Goal: Obtain resource: Download file/media

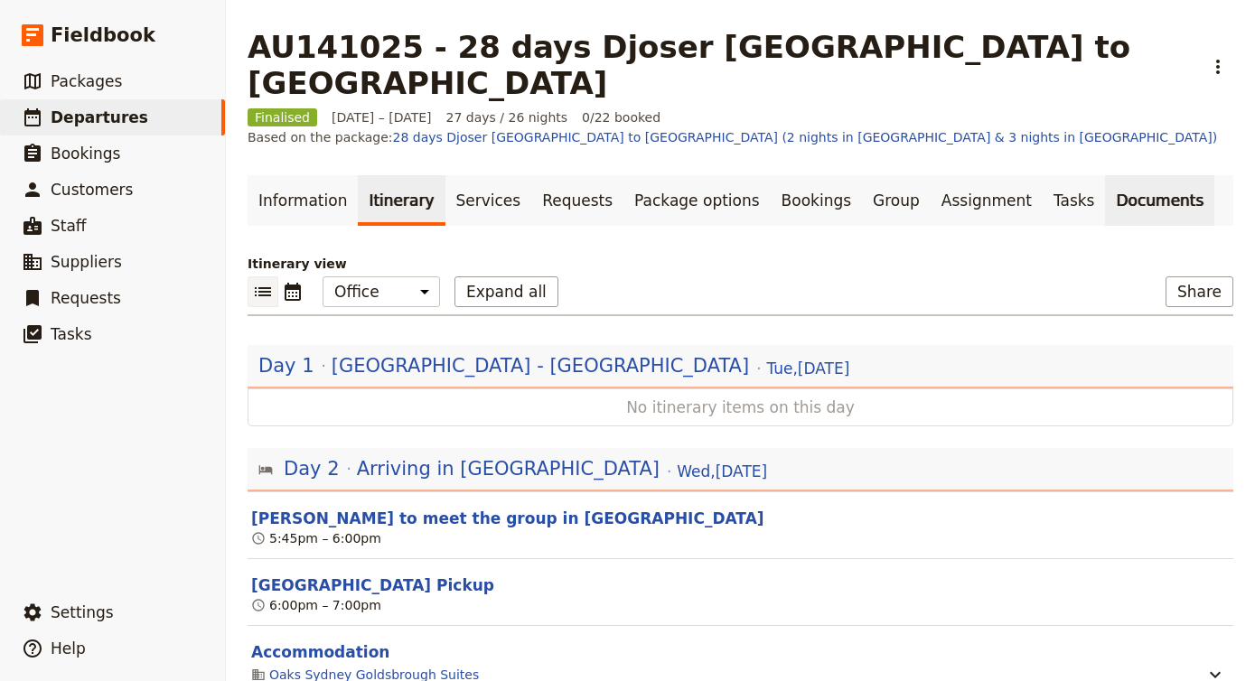
click at [1107, 175] on link "Documents" at bounding box center [1159, 200] width 109 height 51
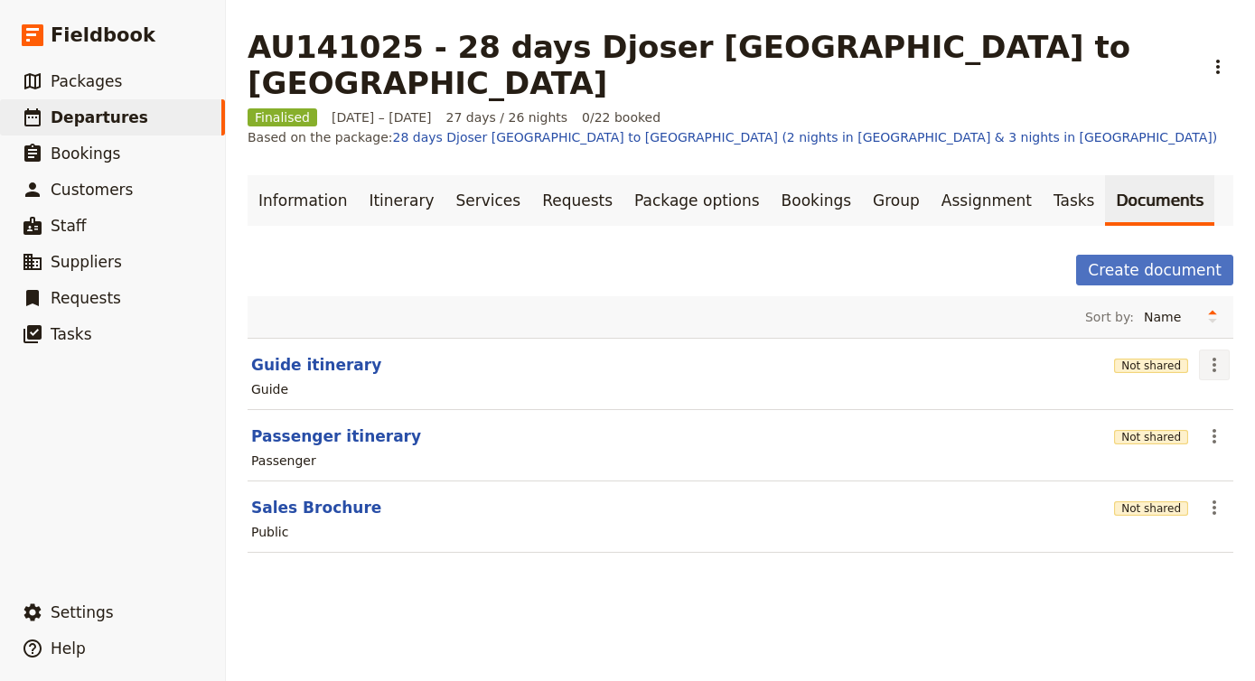
click at [1210, 354] on icon "Actions" at bounding box center [1214, 365] width 22 height 22
click at [1159, 351] on span "Share" at bounding box center [1162, 349] width 109 height 18
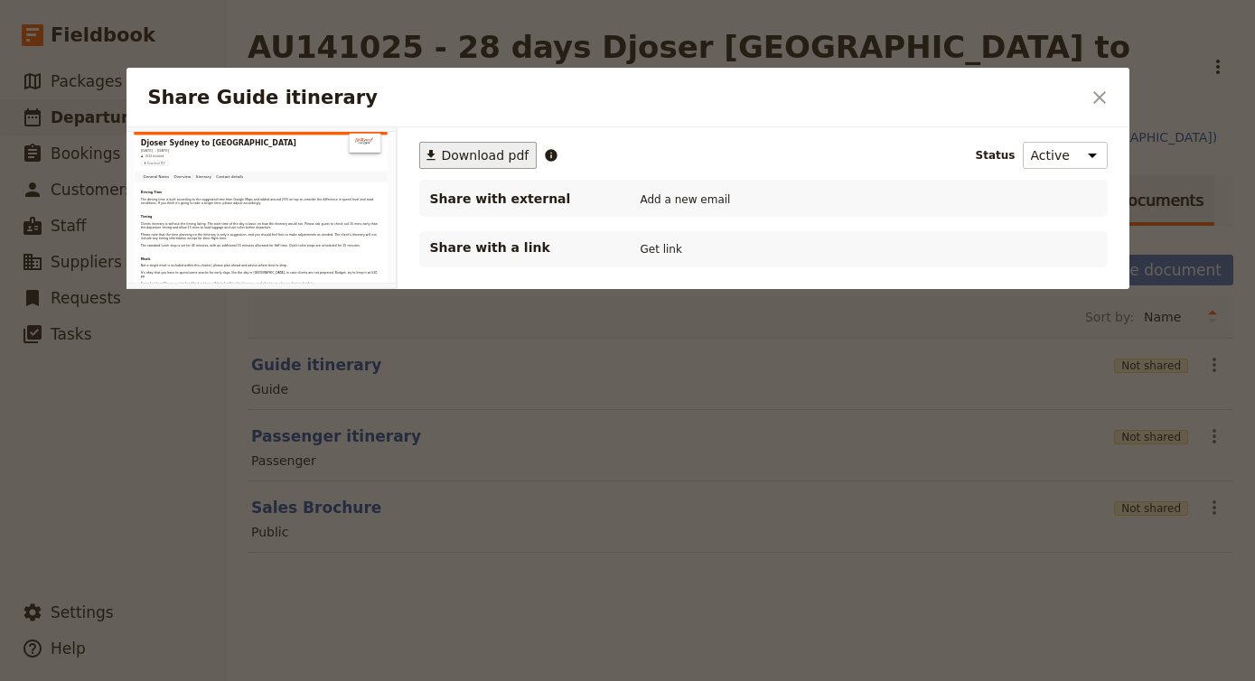
click at [481, 161] on span "Download pdf" at bounding box center [486, 155] width 88 height 18
click at [1100, 103] on icon "Close dialog" at bounding box center [1099, 98] width 22 height 22
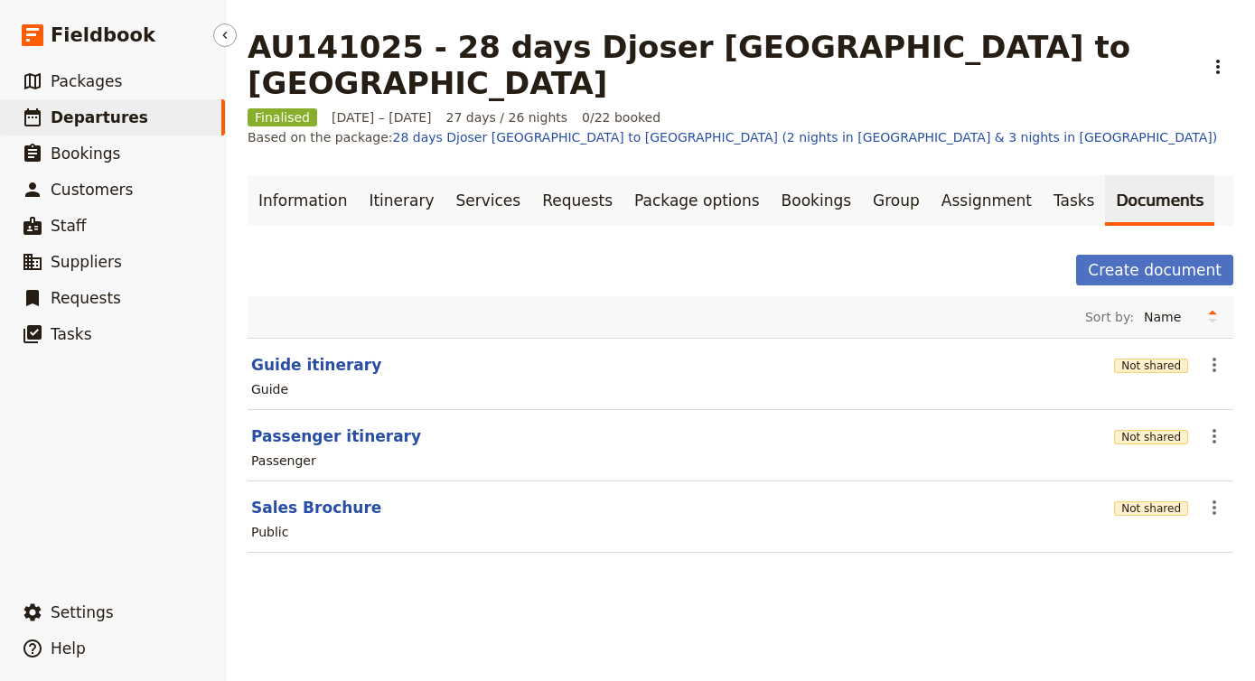
click at [94, 116] on span "Departures" at bounding box center [100, 117] width 98 height 18
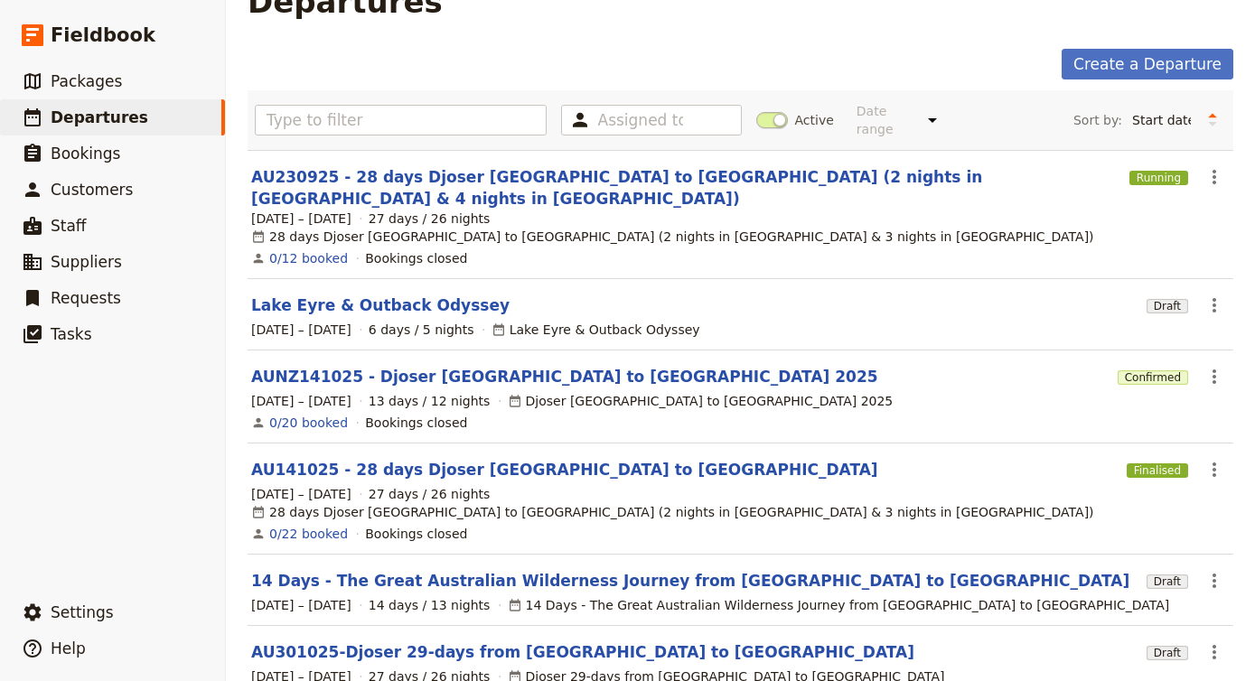
scroll to position [44, 0]
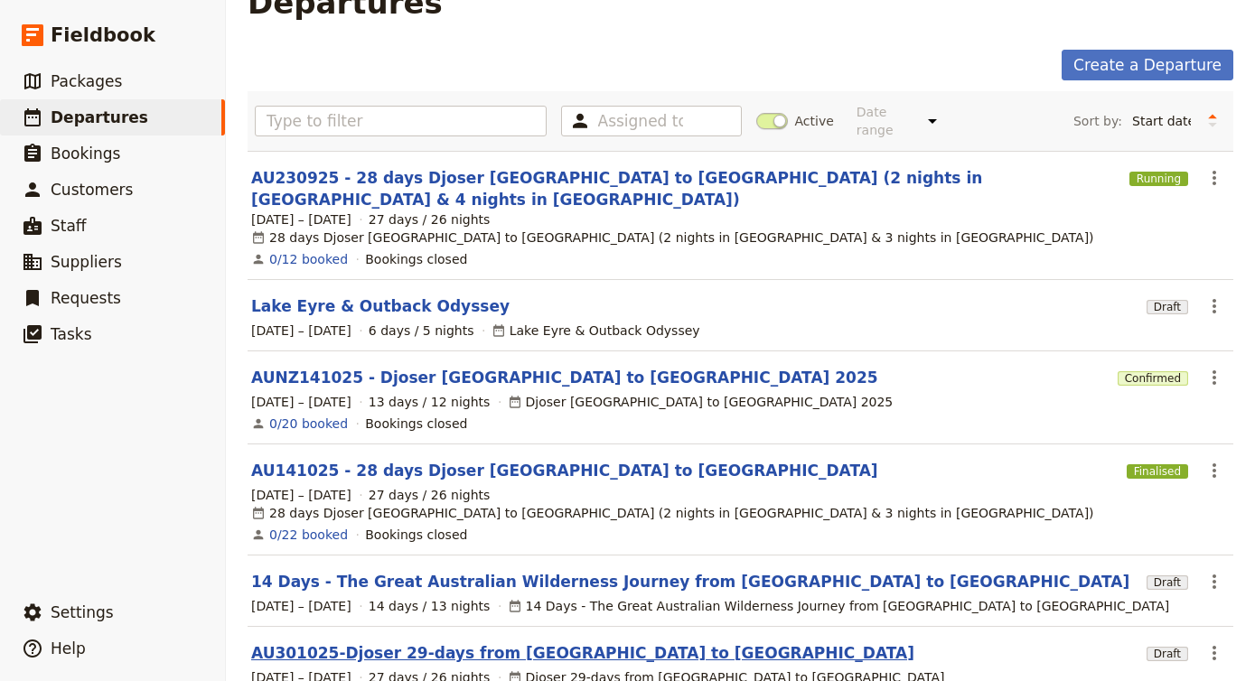
click at [422, 642] on link "AU301025-Djoser 29-days from [GEOGRAPHIC_DATA] to [GEOGRAPHIC_DATA]" at bounding box center [582, 653] width 663 height 22
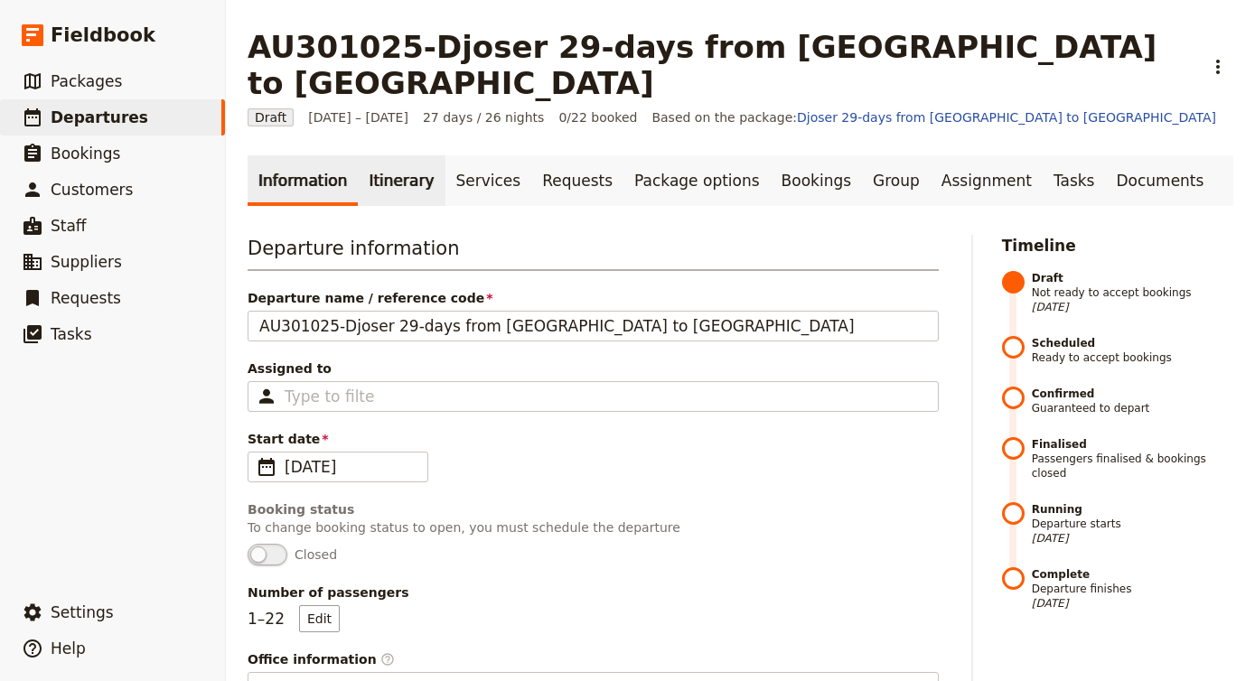
click at [416, 155] on link "Itinerary" at bounding box center [401, 180] width 87 height 51
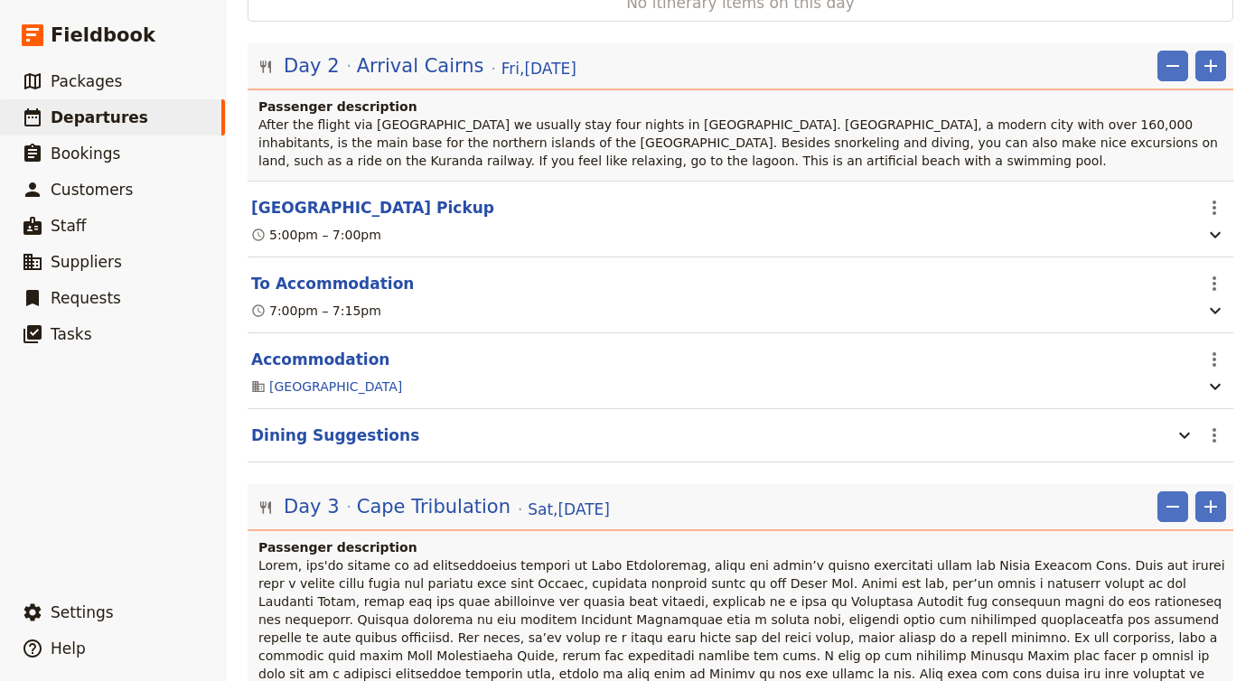
scroll to position [360, 0]
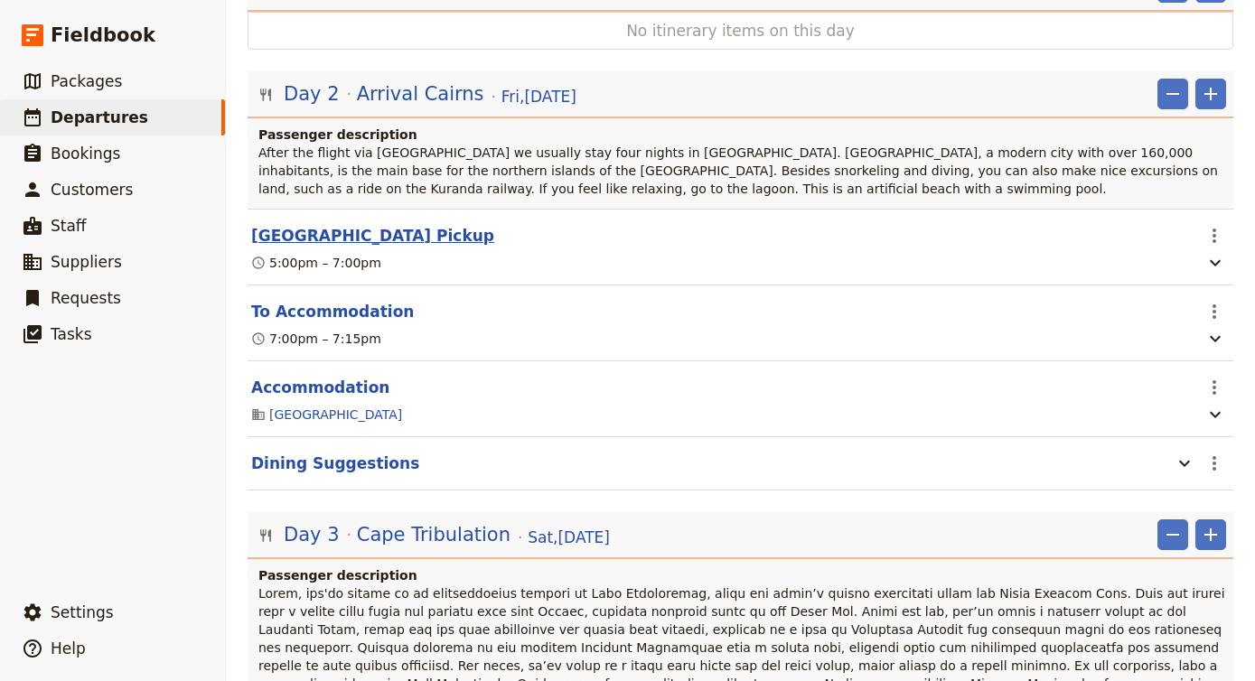
click at [429, 225] on button "[GEOGRAPHIC_DATA] Pickup" at bounding box center [372, 236] width 243 height 22
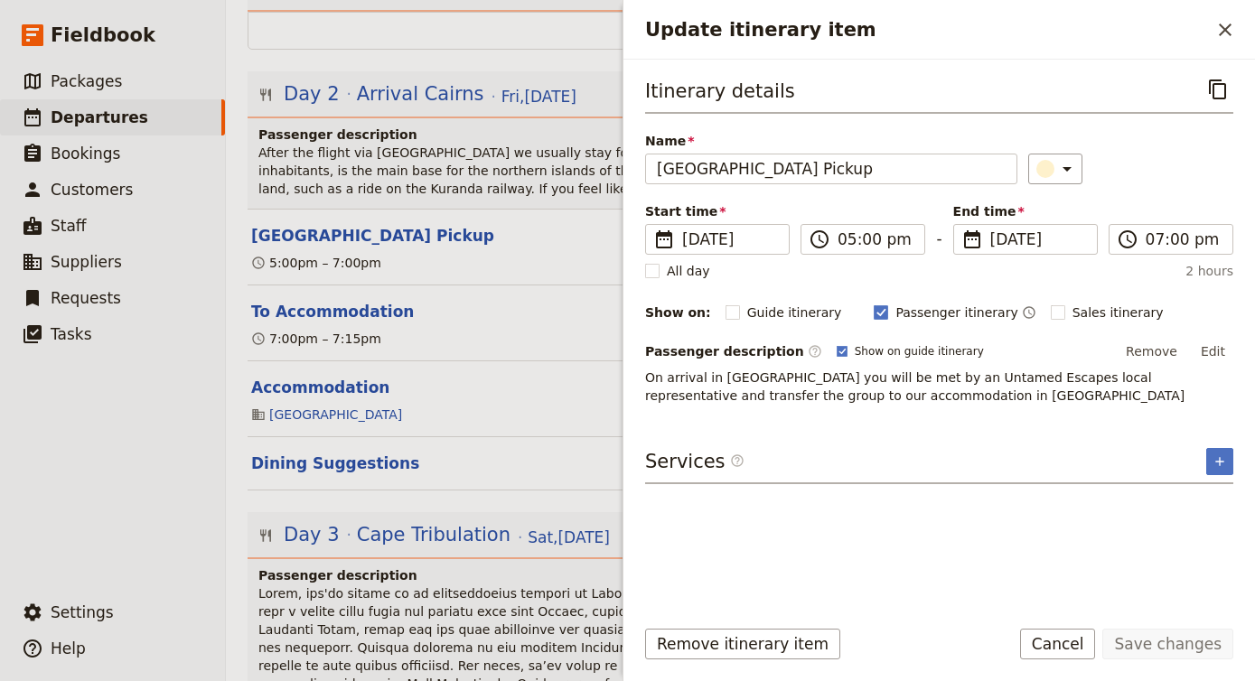
click at [494, 209] on section "[GEOGRAPHIC_DATA] Pickup ​ 5:00pm – 7:00pm" at bounding box center [741, 247] width 986 height 77
